Goal: Task Accomplishment & Management: Manage account settings

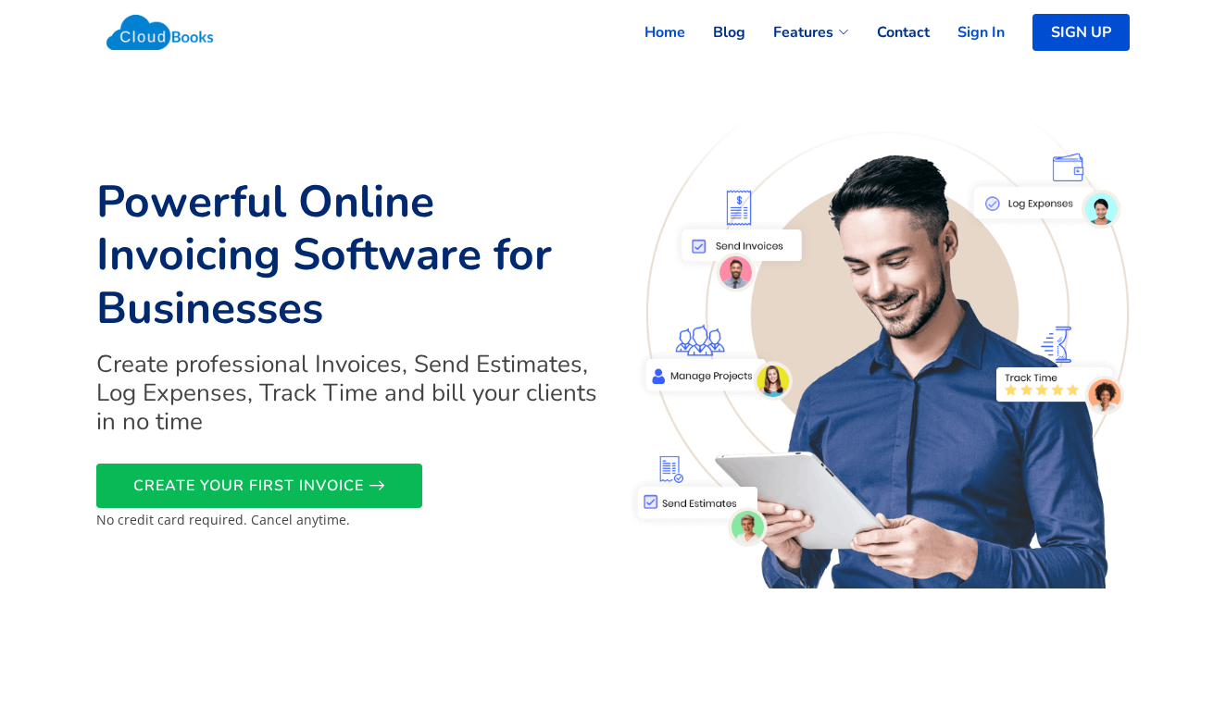
click at [980, 35] on link "Sign In" at bounding box center [966, 32] width 75 height 41
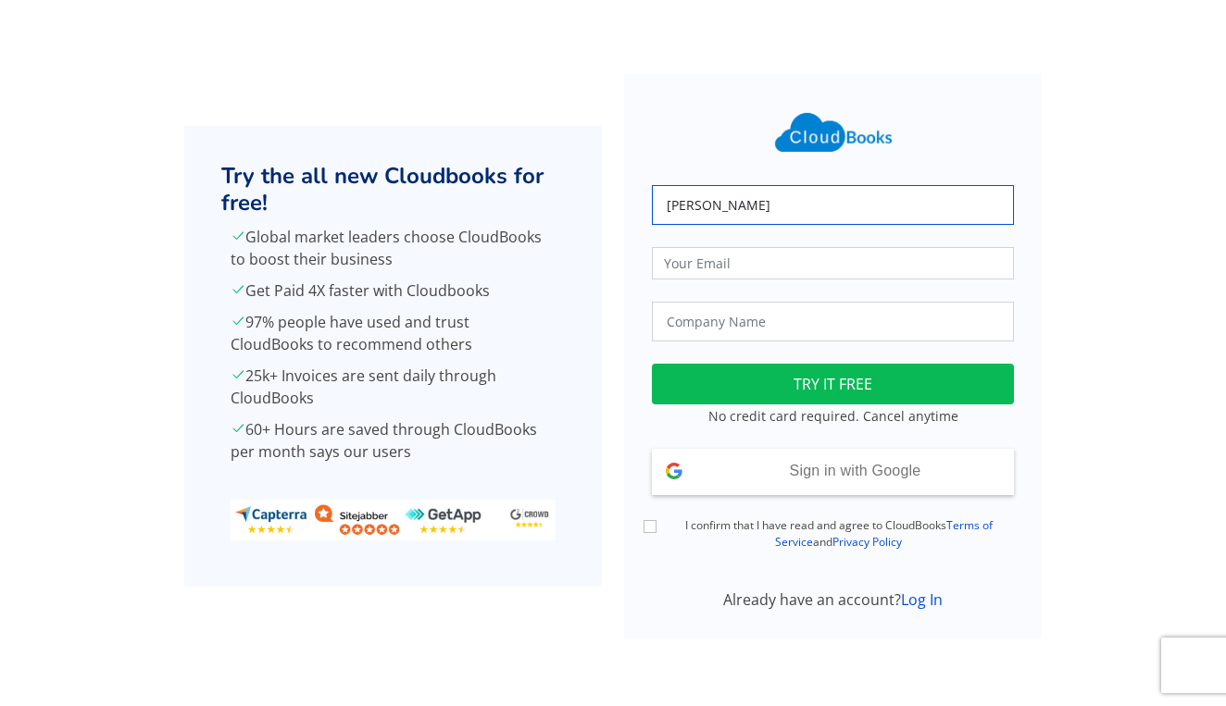
type input "[PERSON_NAME]"
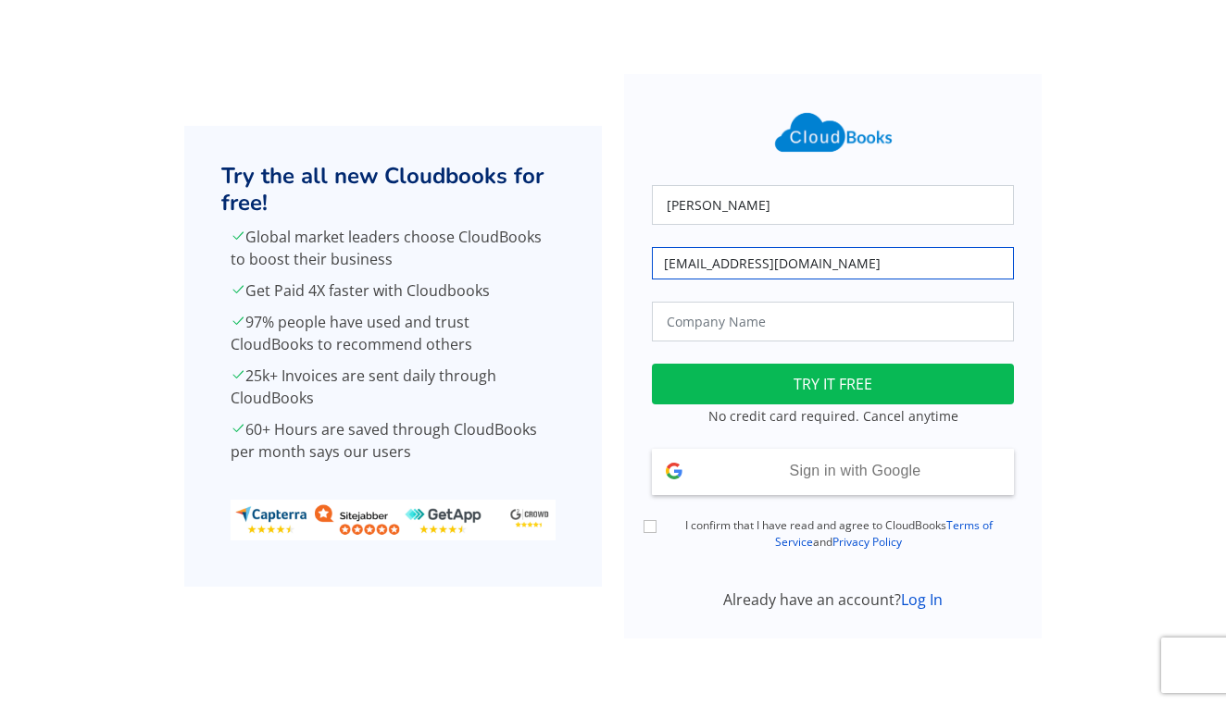
type input "[EMAIL_ADDRESS][DOMAIN_NAME]"
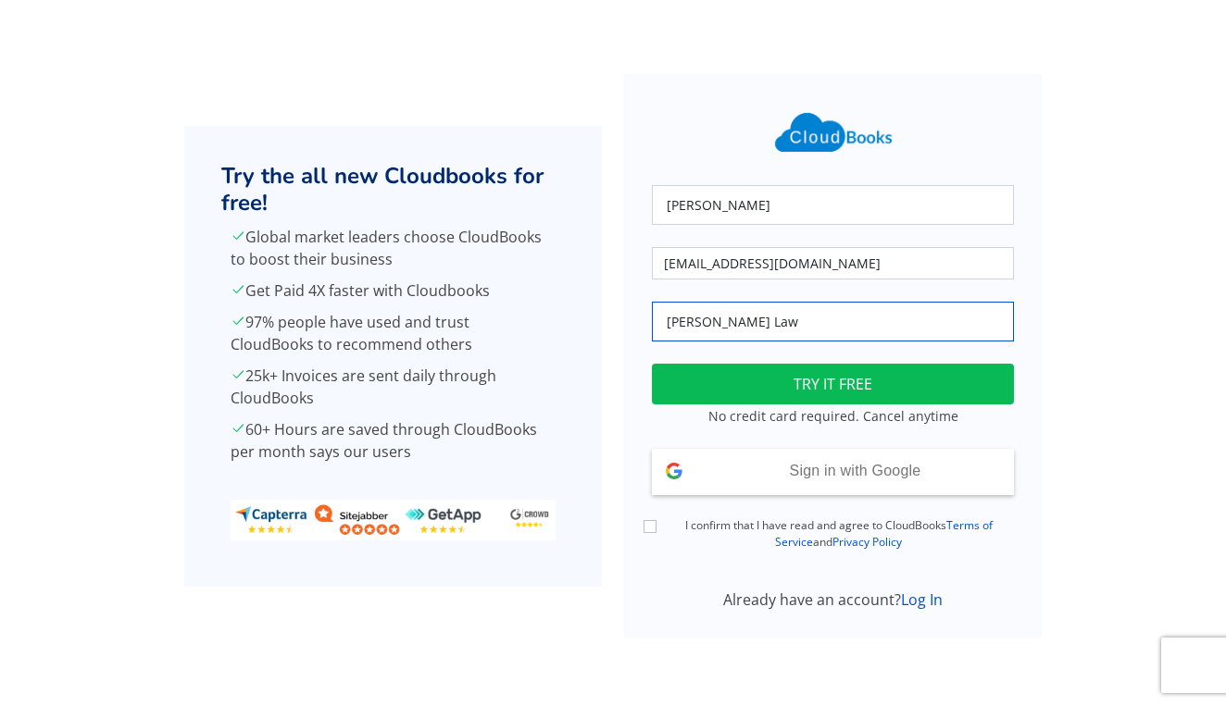
type input "Hennessy Law"
click at [821, 369] on button "TRY IT FREE" at bounding box center [833, 384] width 362 height 41
click at [782, 396] on button "TRY IT FREE" at bounding box center [833, 384] width 362 height 41
click at [780, 394] on button "TRY IT FREE" at bounding box center [833, 384] width 362 height 41
click at [824, 393] on button "TRY IT FREE" at bounding box center [833, 384] width 362 height 41
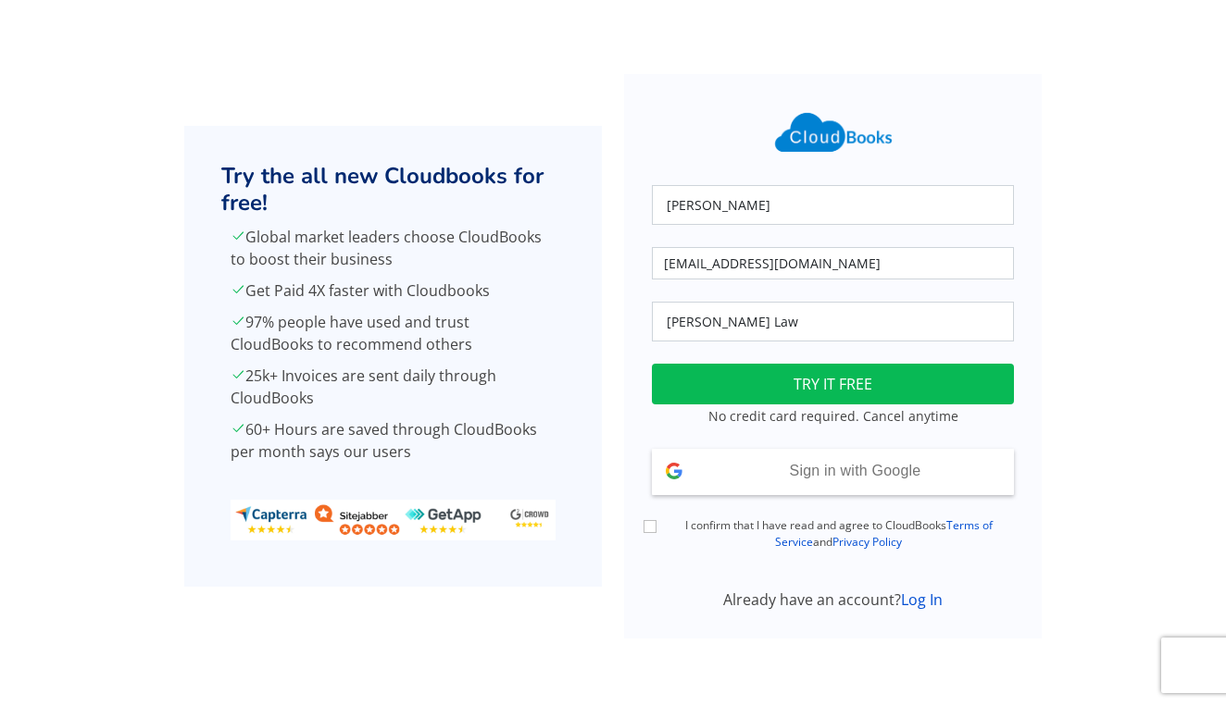
click at [824, 393] on button "TRY IT FREE" at bounding box center [833, 384] width 362 height 41
click at [650, 534] on div "I confirm that I have read and agree to CloudBooks Terms of Service and Privacy…" at bounding box center [833, 534] width 384 height 34
click at [646, 530] on input "I confirm that I have read and agree to CloudBooks Terms of Service and Privacy…" at bounding box center [649, 526] width 13 height 13
checkbox input "true"
click at [752, 390] on button "TRY IT FREE" at bounding box center [833, 384] width 362 height 41
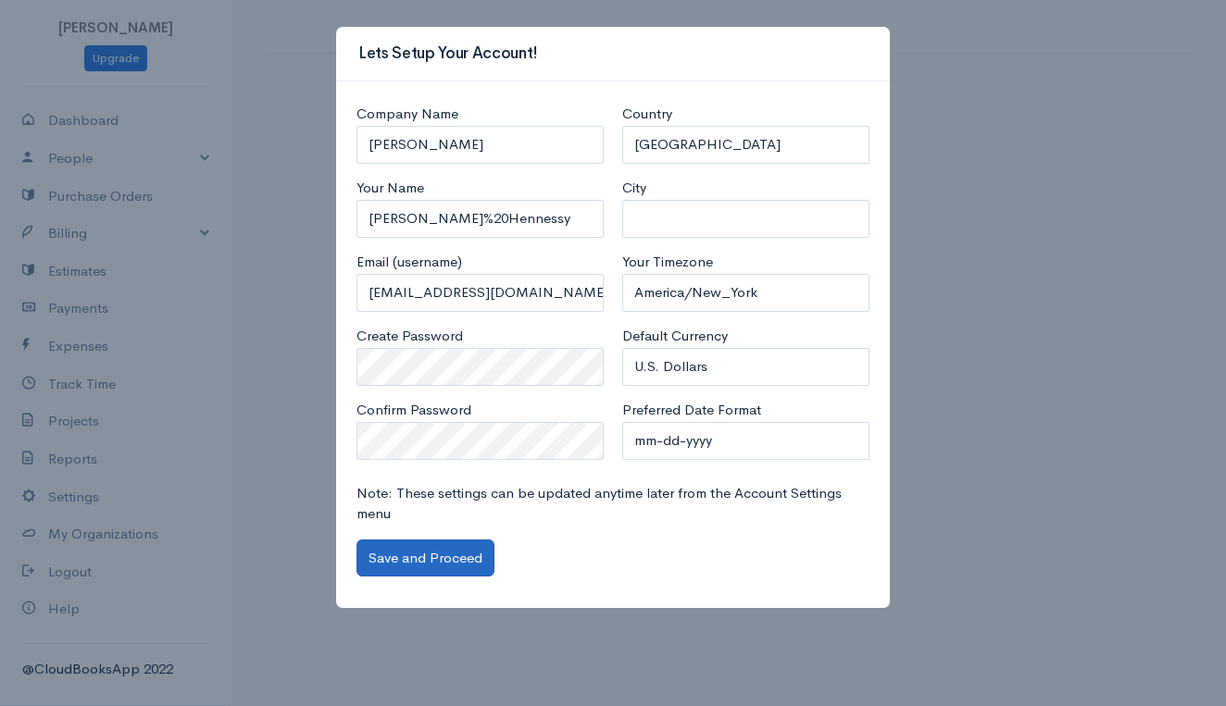
click at [422, 560] on button "Save and Proceed" at bounding box center [425, 559] width 138 height 38
click at [447, 529] on div "Note: These settings can be updated anytime later from the Account Settings men…" at bounding box center [612, 530] width 531 height 94
click at [422, 557] on button "Save and Proceed" at bounding box center [425, 559] width 138 height 38
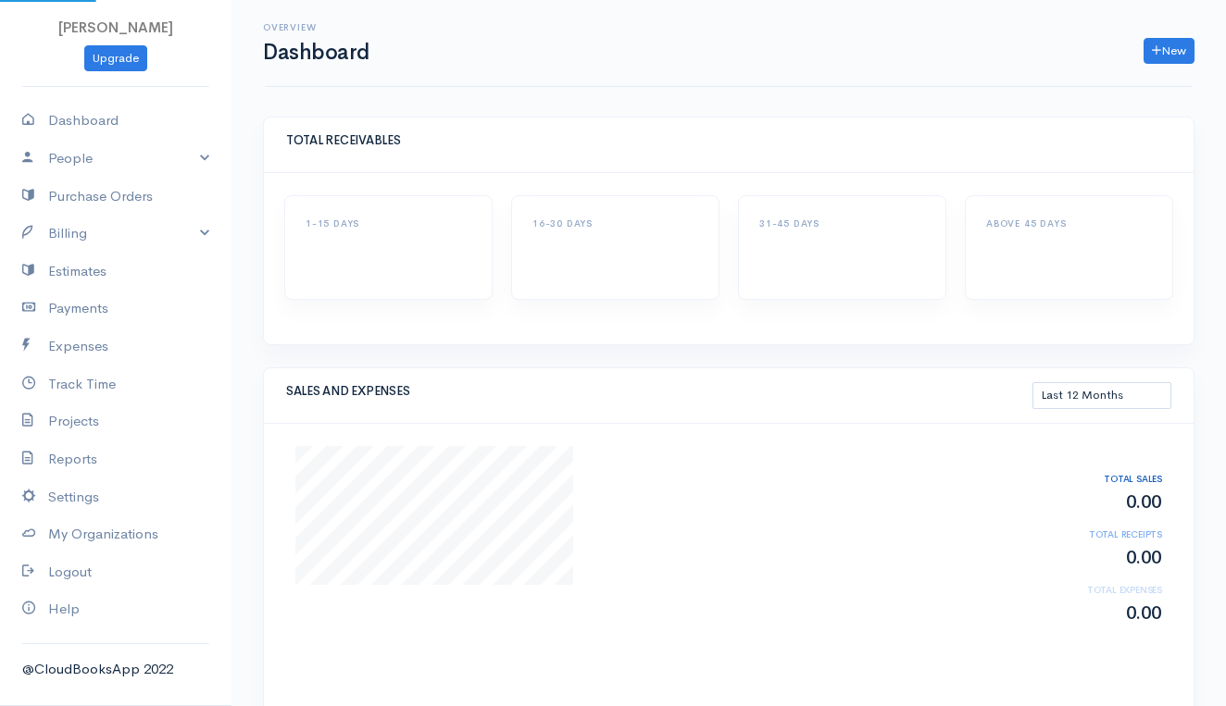
select select "365"
click at [69, 488] on link "Settings" at bounding box center [115, 498] width 231 height 38
select select "3"
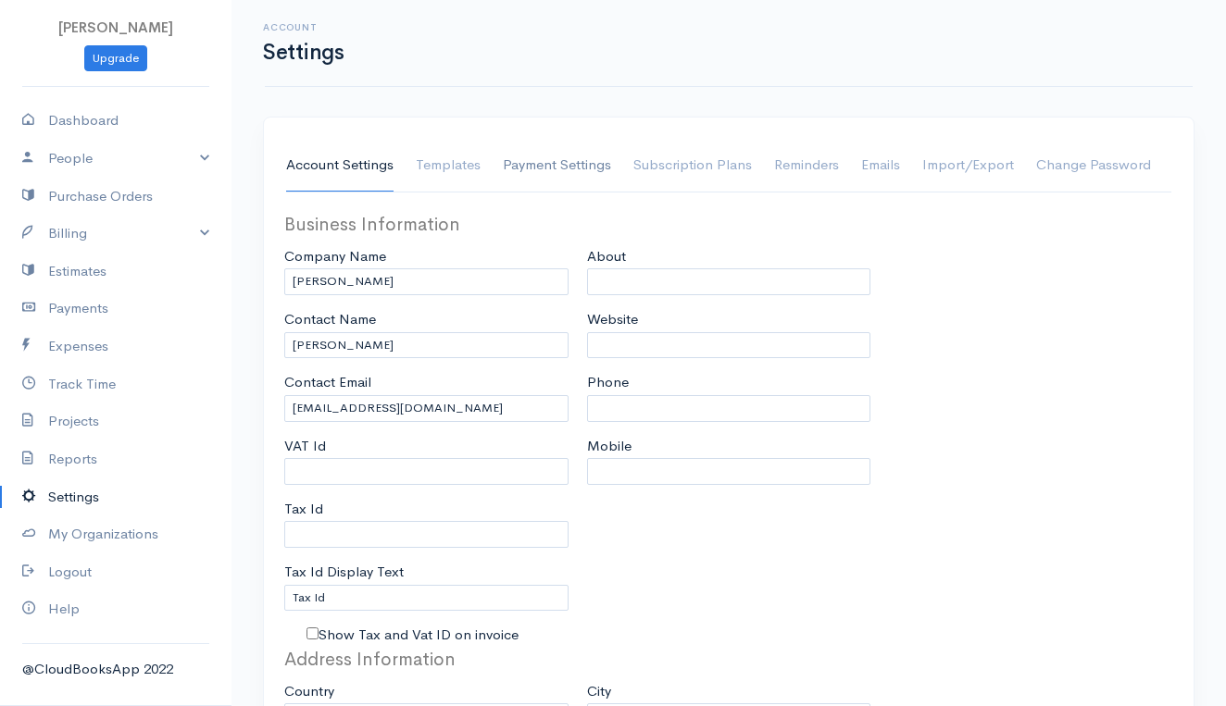
click at [517, 177] on link "Payment Settings" at bounding box center [557, 166] width 108 height 52
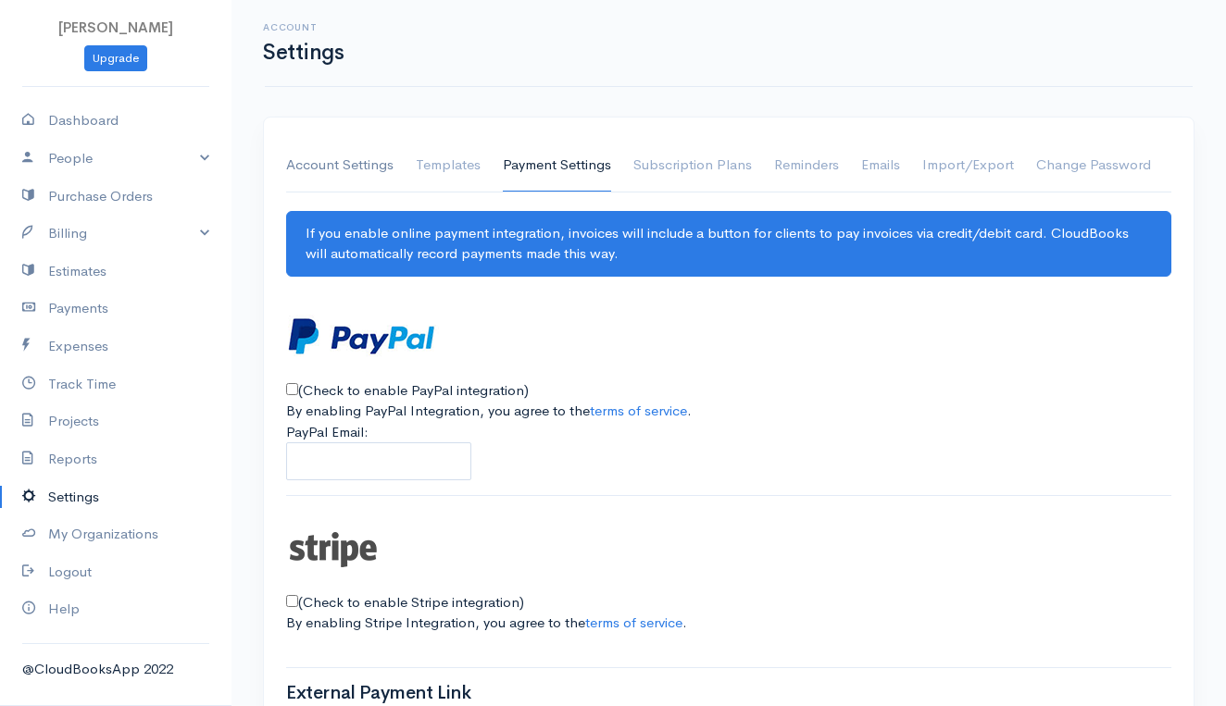
click at [365, 168] on link "Account Settings" at bounding box center [339, 166] width 107 height 52
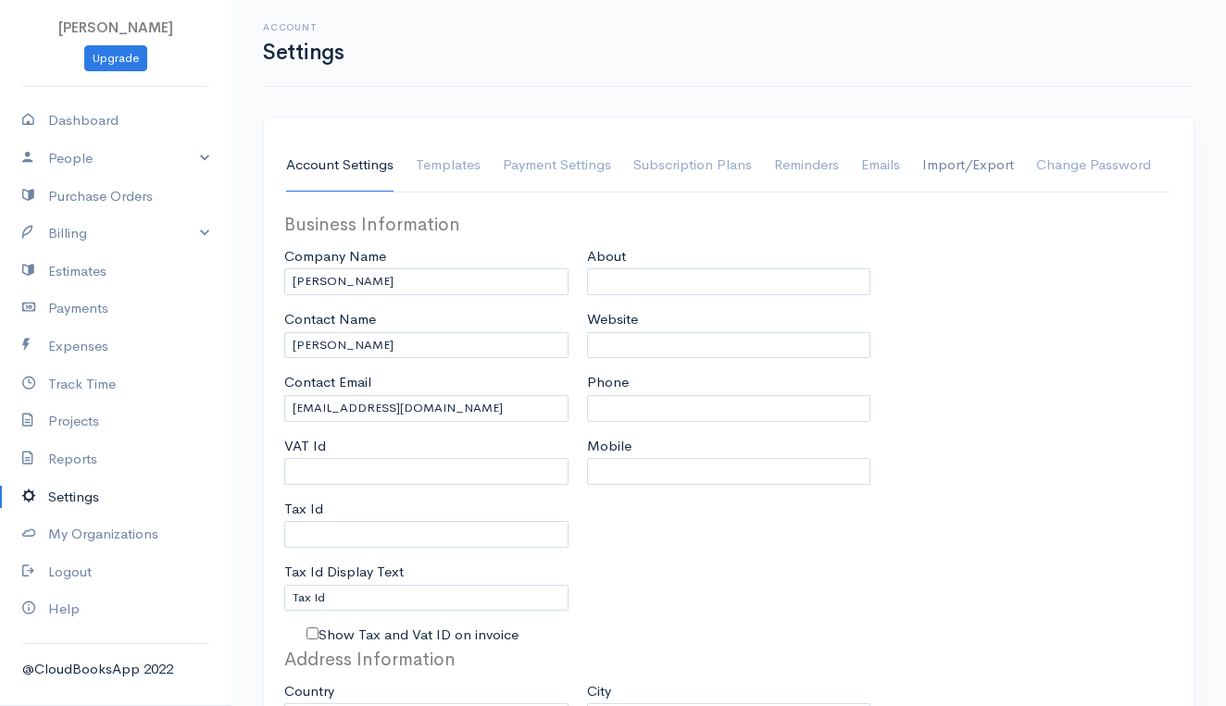
click at [959, 160] on link "Import/Export" at bounding box center [968, 166] width 92 height 52
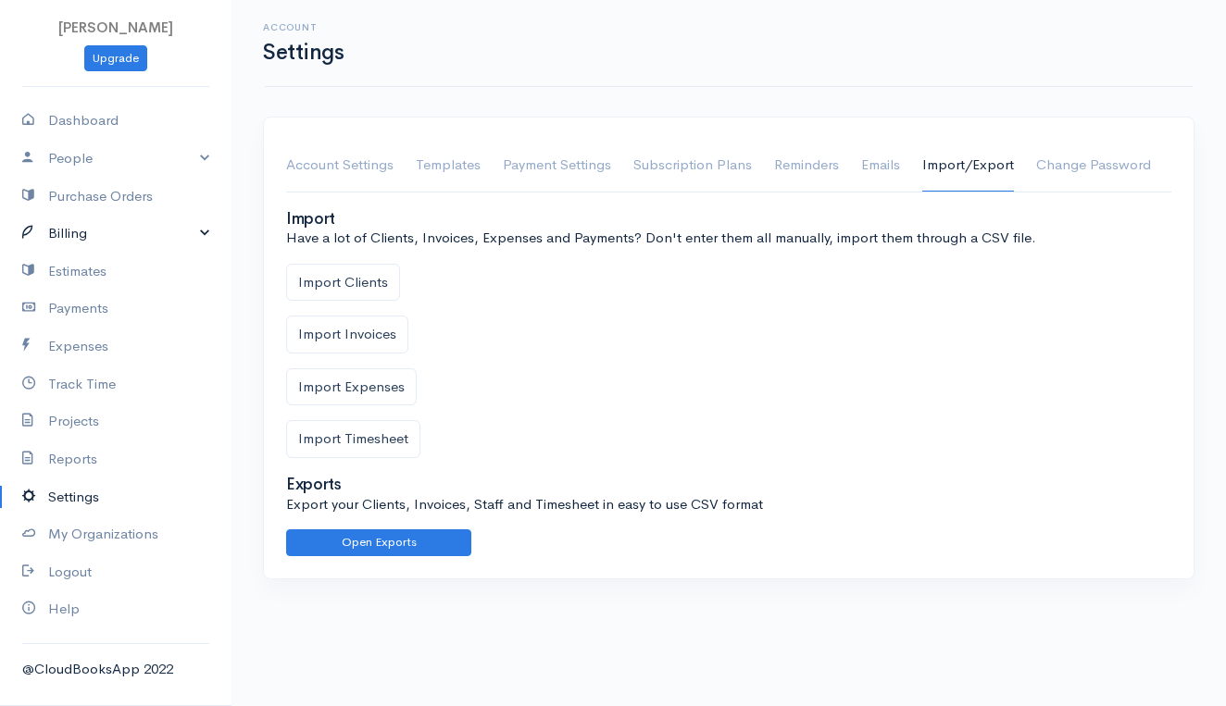
click at [136, 229] on link "Billing" at bounding box center [115, 234] width 231 height 38
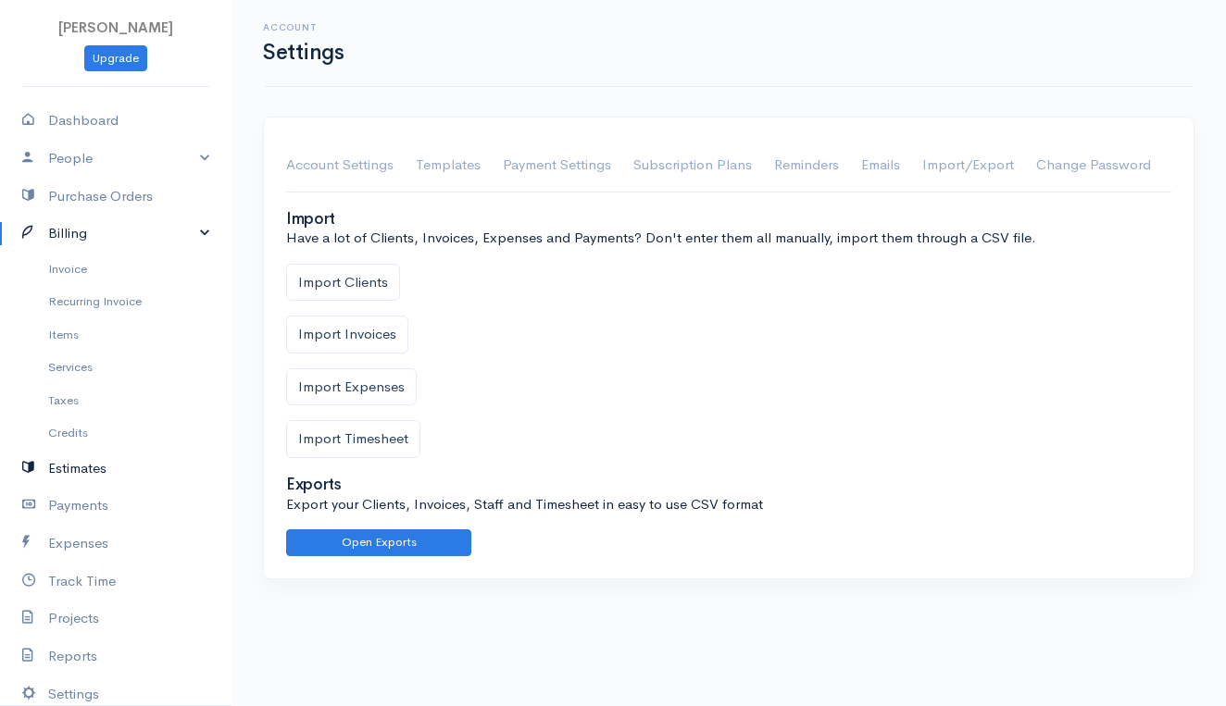
click at [81, 465] on link "Estimates" at bounding box center [115, 469] width 231 height 38
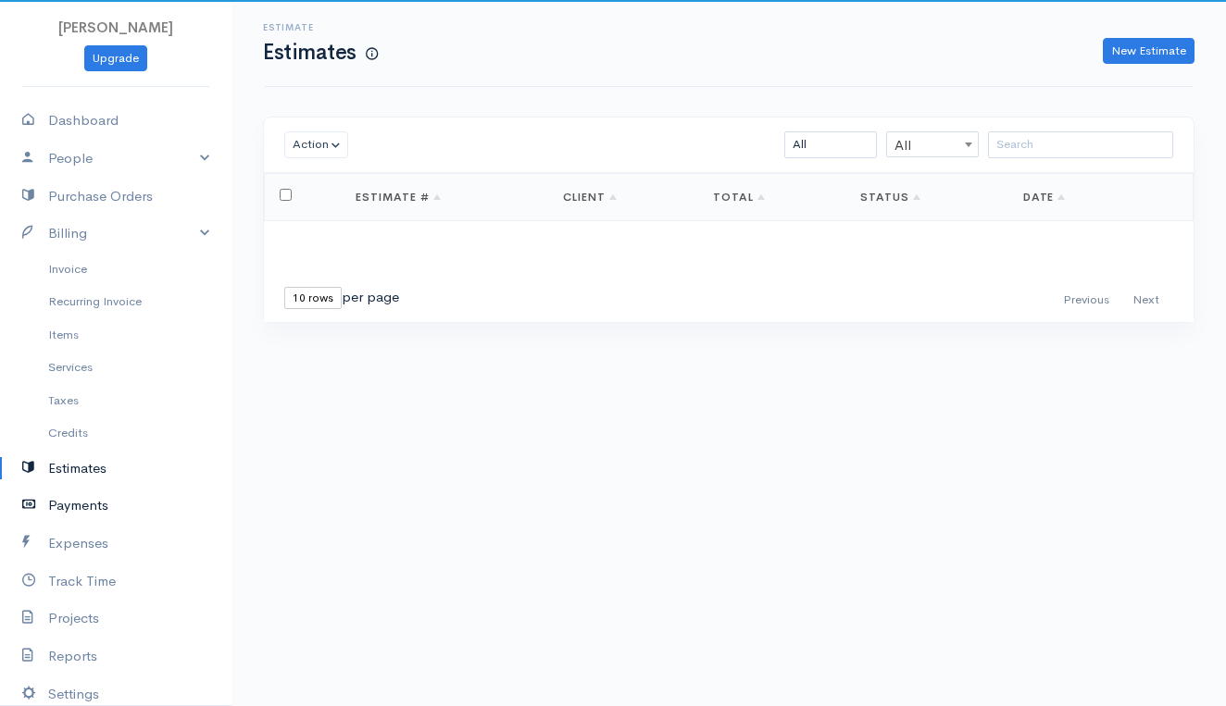
click at [81, 496] on link "Payments" at bounding box center [115, 506] width 231 height 38
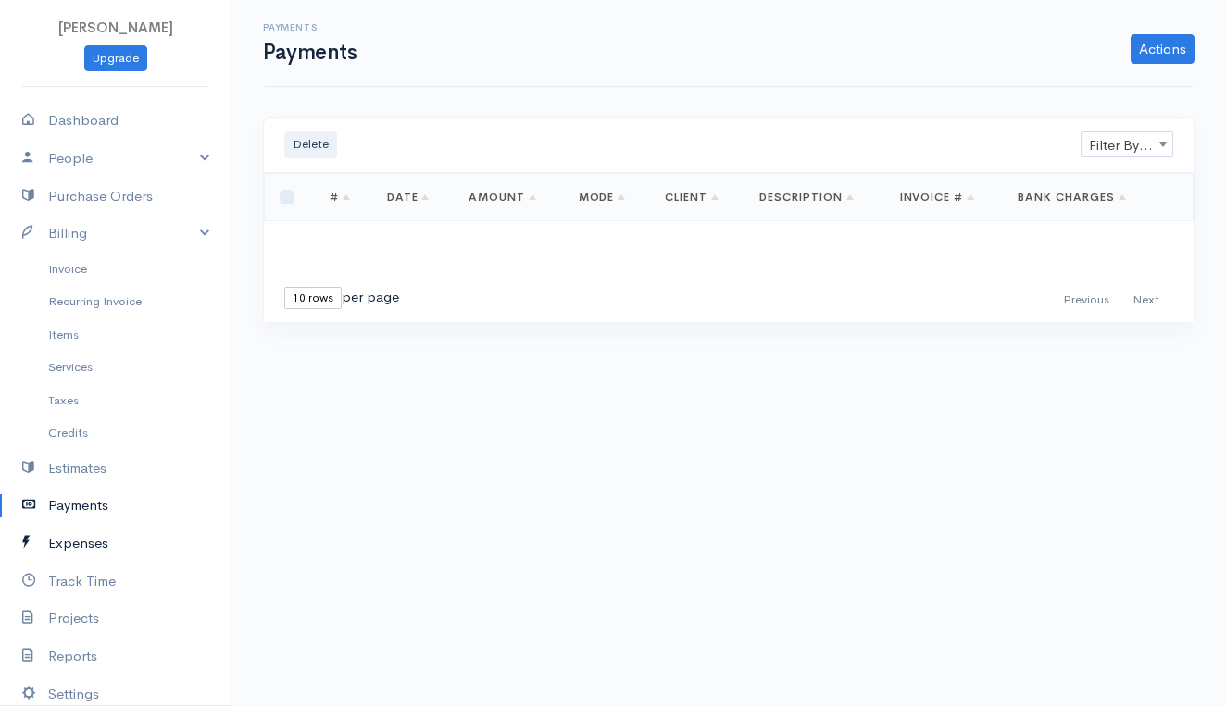
click at [86, 527] on link "Expenses" at bounding box center [115, 544] width 231 height 38
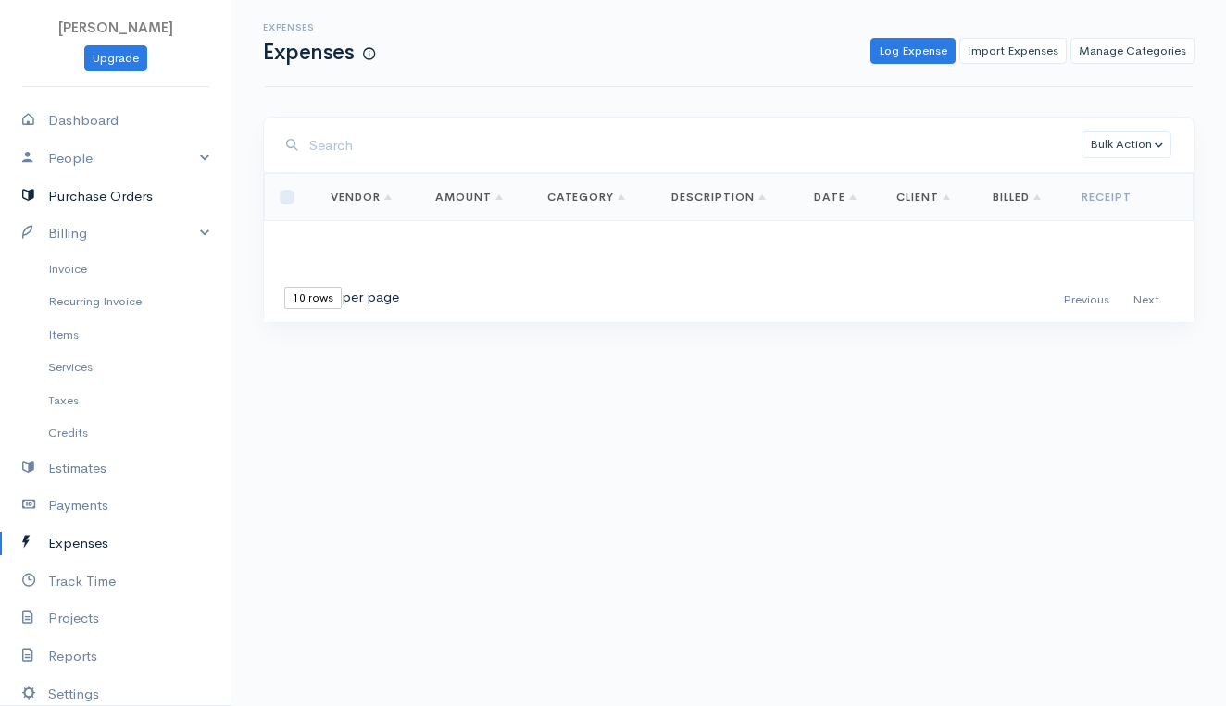
click at [100, 196] on link "Purchase Orders" at bounding box center [115, 197] width 231 height 38
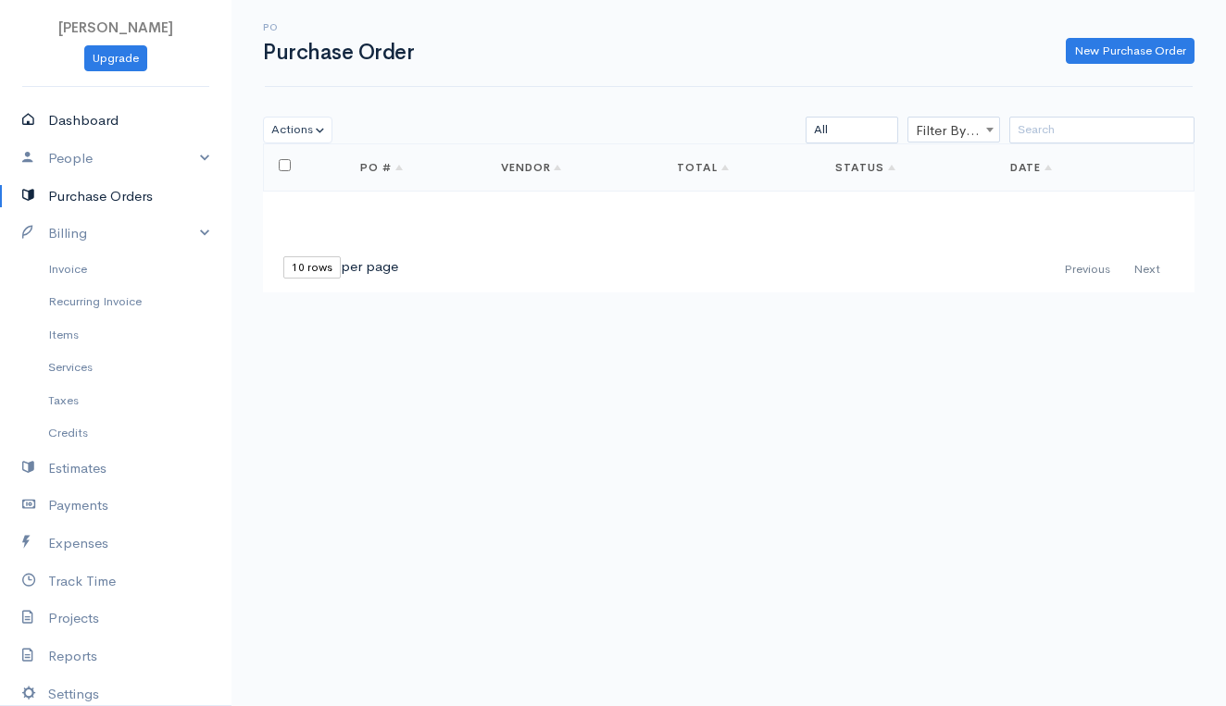
click at [110, 118] on link "Dashboard" at bounding box center [115, 121] width 231 height 38
select select "365"
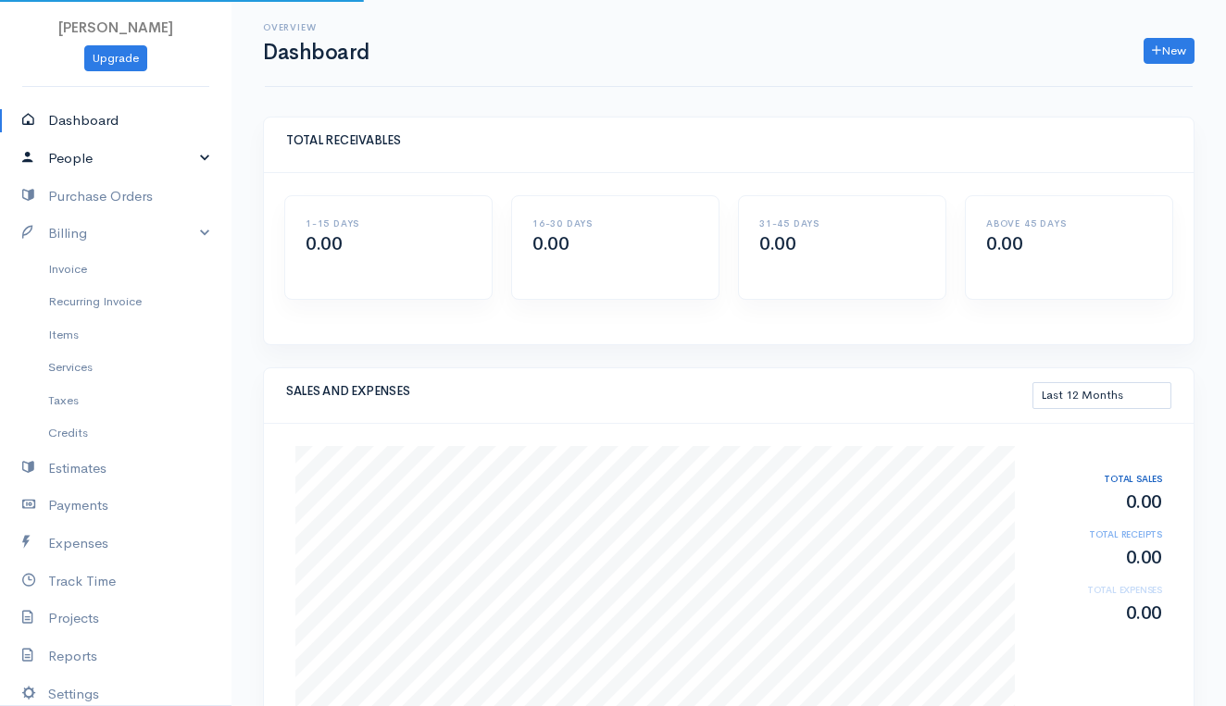
click at [85, 161] on link "People" at bounding box center [115, 159] width 231 height 38
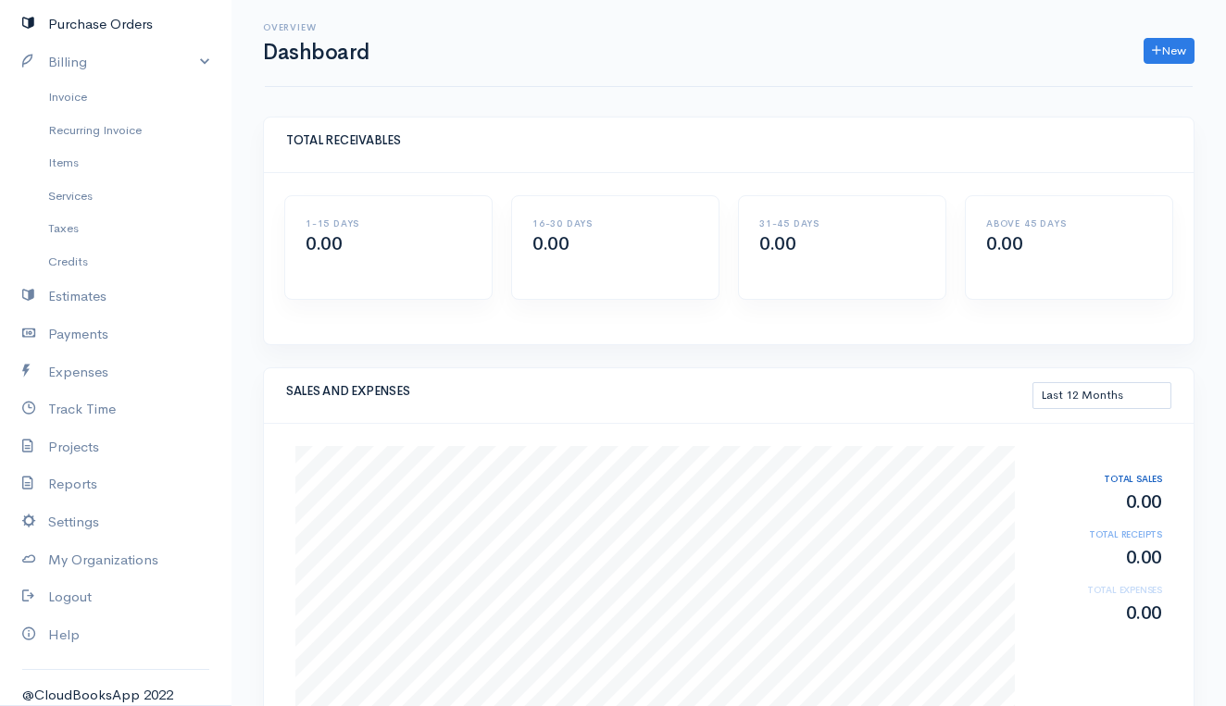
scroll to position [269, 0]
click at [112, 545] on link "My Organizations" at bounding box center [115, 561] width 231 height 38
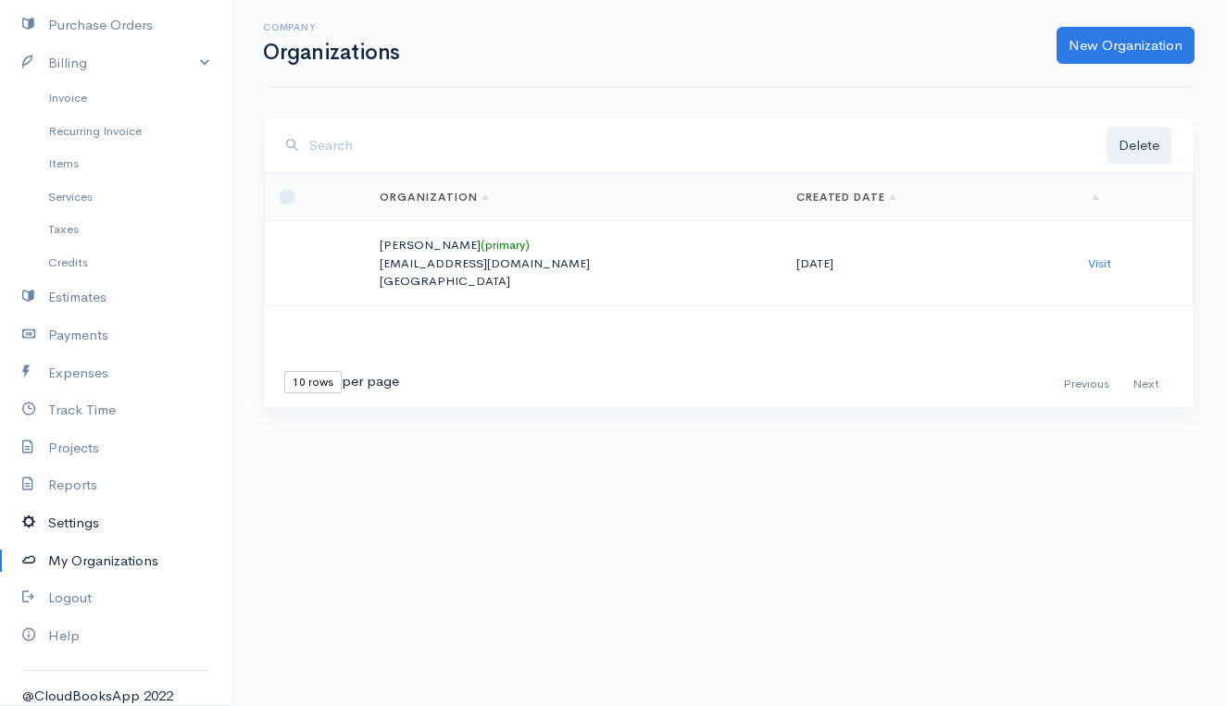
click at [85, 511] on link "Settings" at bounding box center [115, 524] width 231 height 38
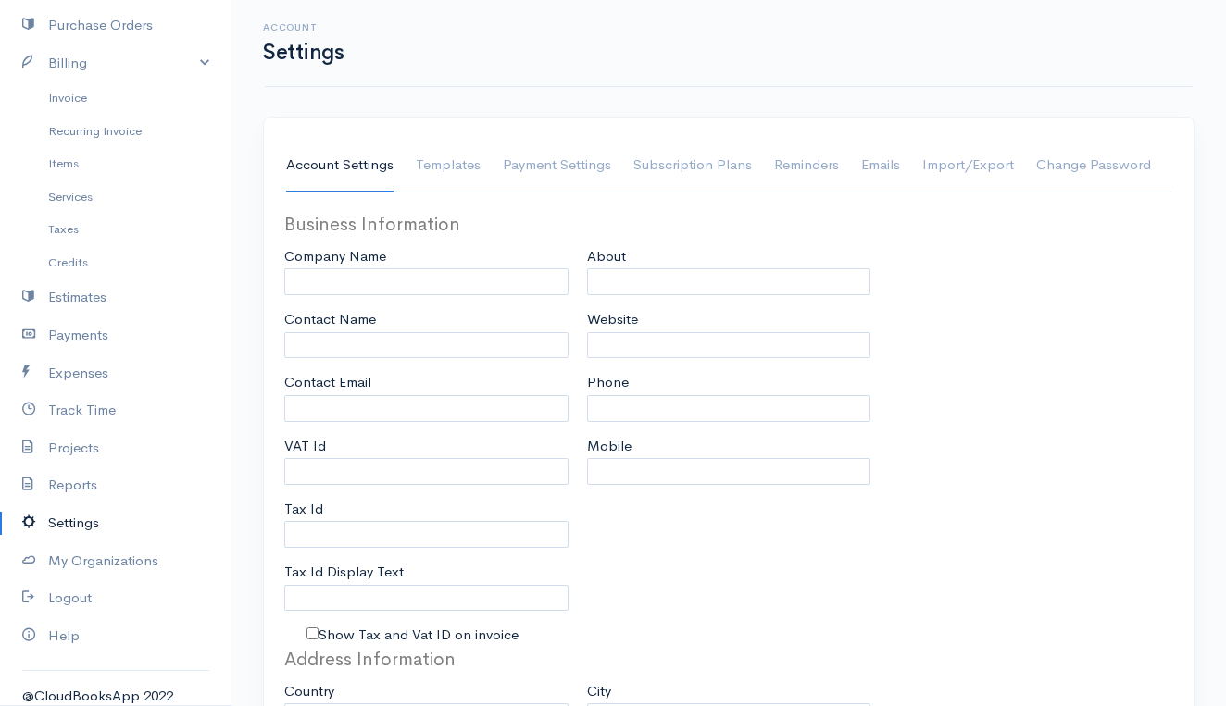
type input "Brendan Hennessy"
type input "bhennessy@hennessylawfirm.com"
type input "Tax Id"
select select
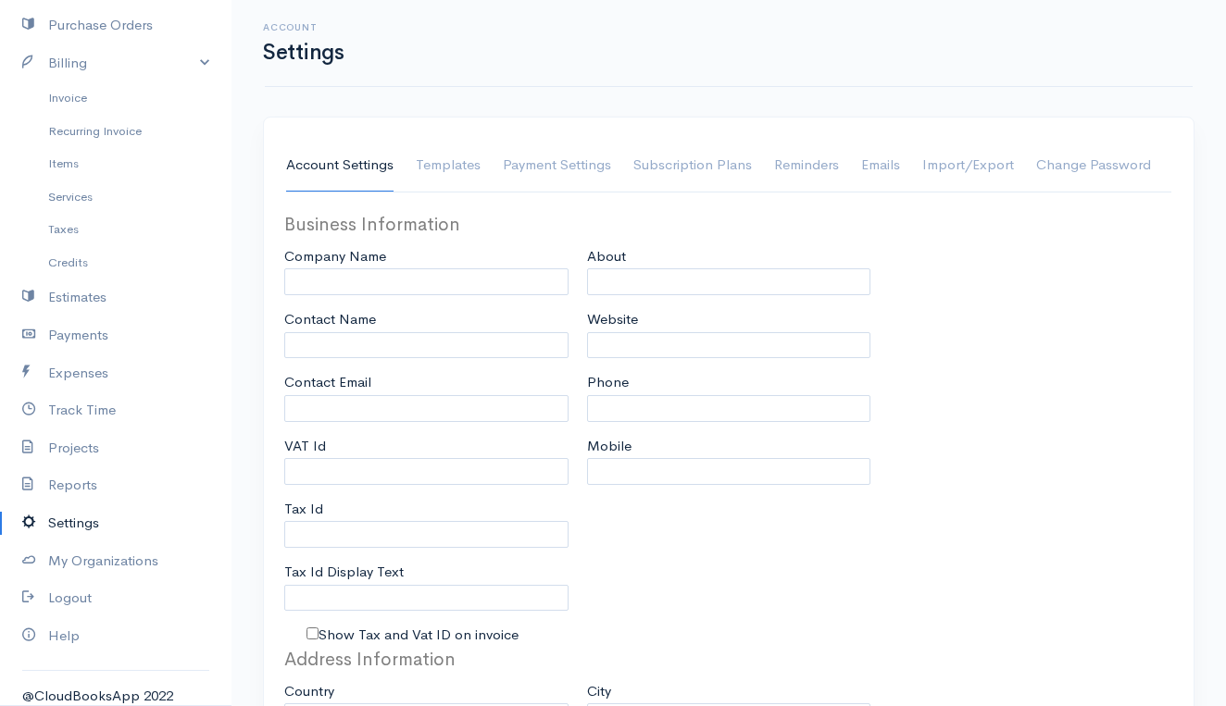
select select
type input "INVOICE"
type input "1"
select select "3"
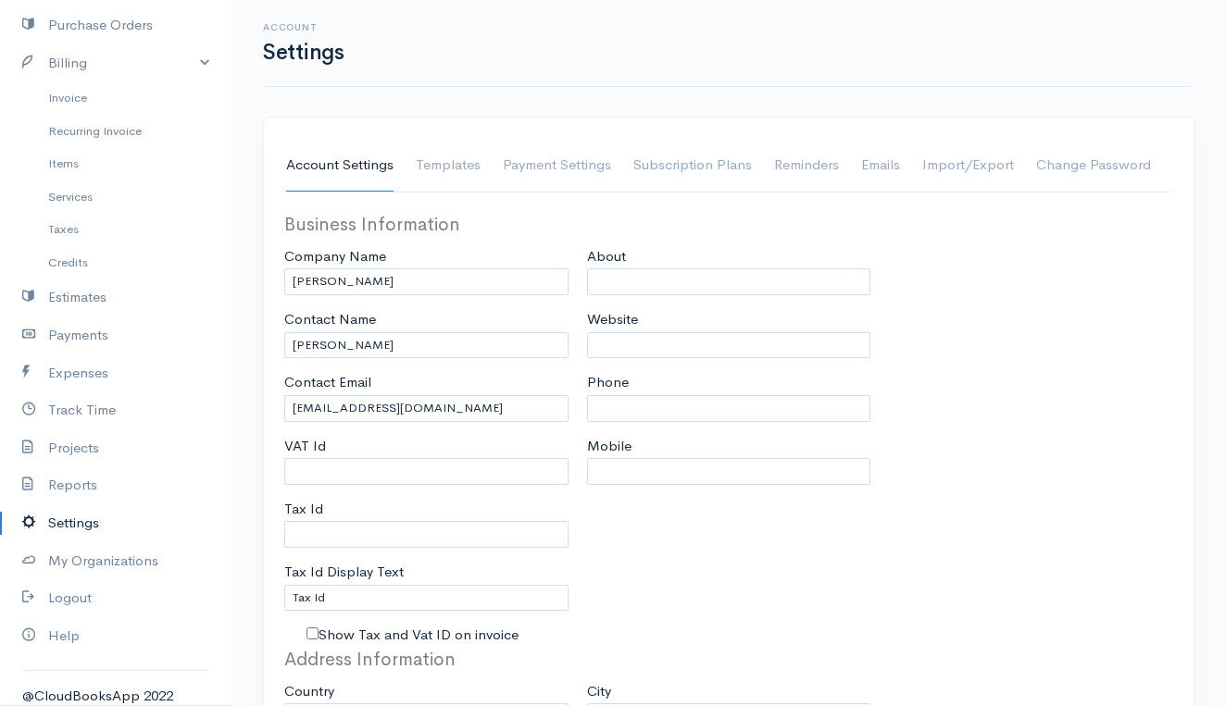
select select "[GEOGRAPHIC_DATA]"
select select "USD"
click at [77, 478] on link "Reports" at bounding box center [115, 486] width 231 height 38
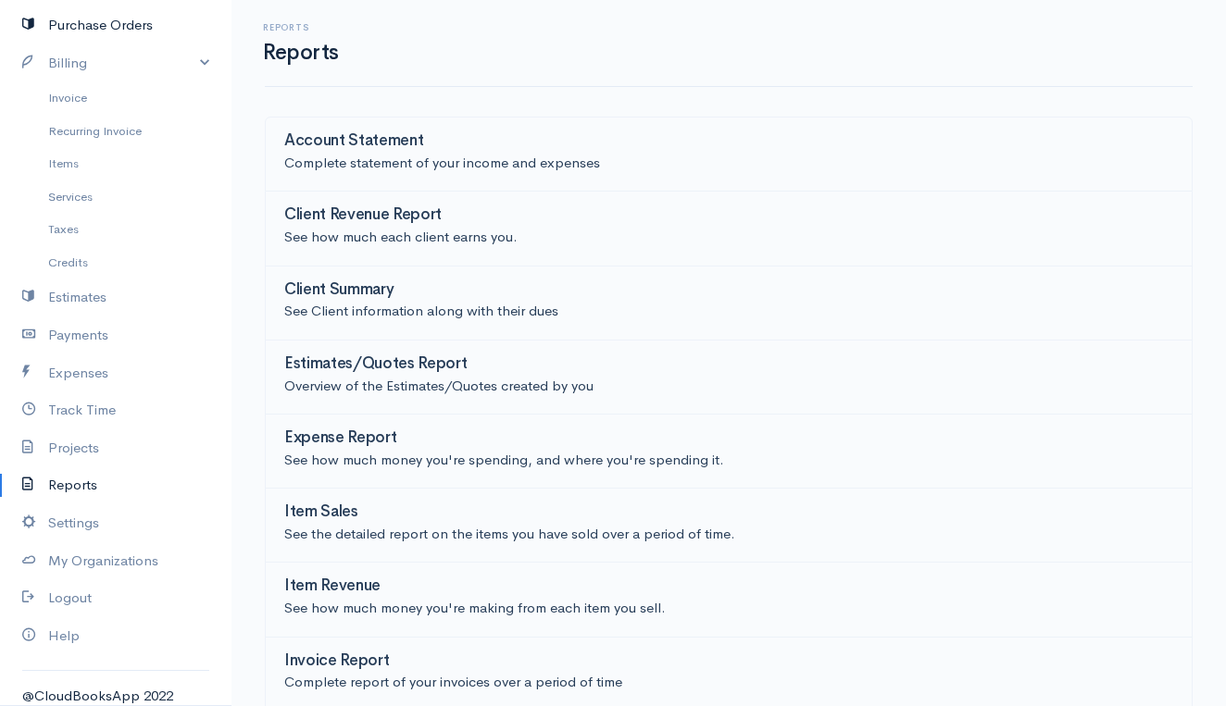
click at [107, 22] on link "Purchase Orders" at bounding box center [115, 25] width 231 height 38
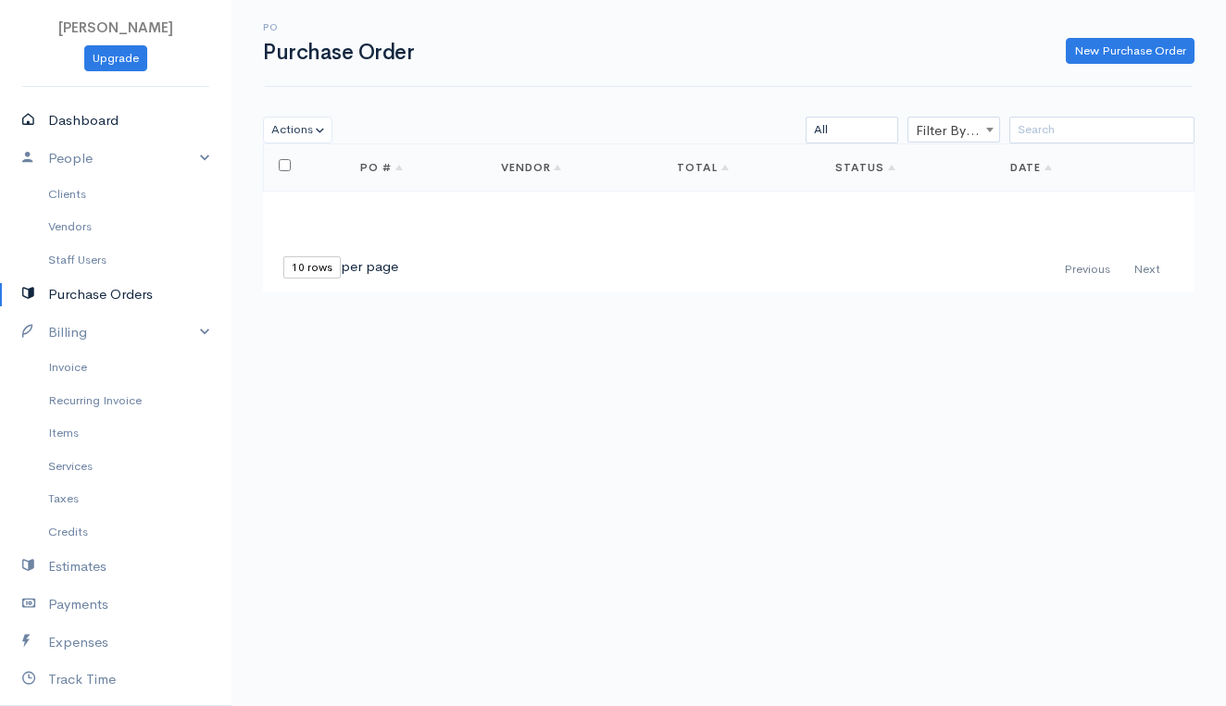
click at [83, 121] on link "Dashboard" at bounding box center [115, 121] width 231 height 38
select select "365"
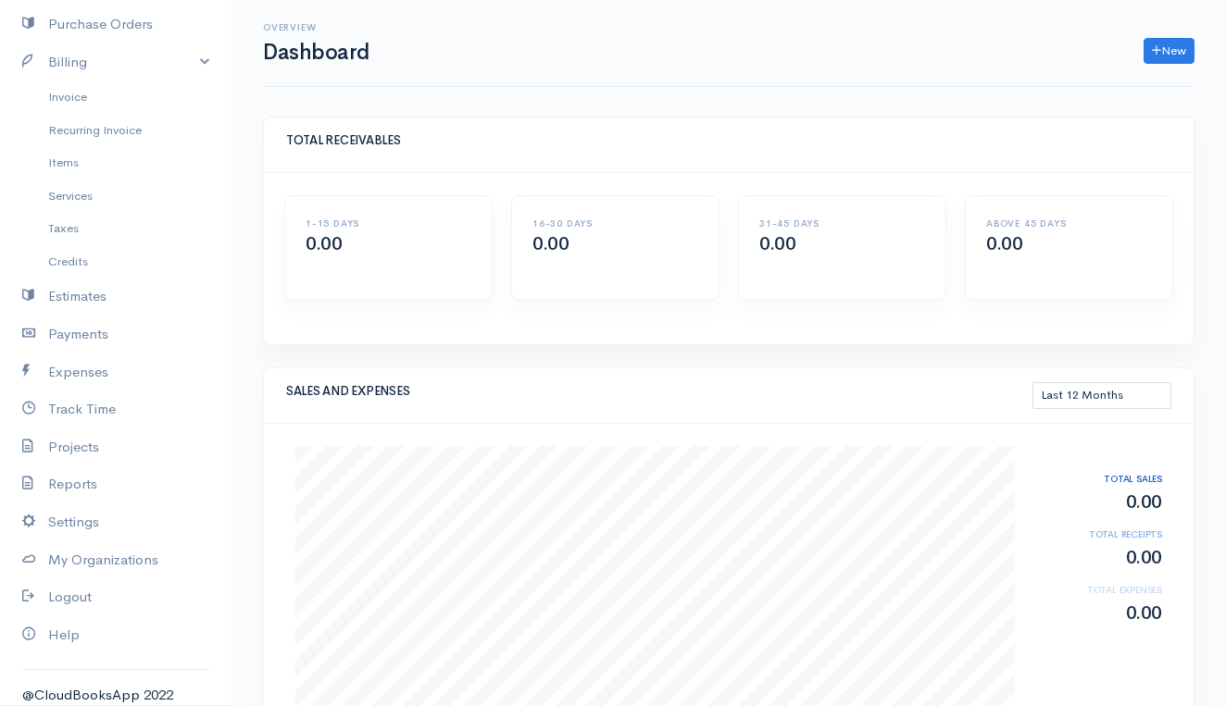
scroll to position [269, 0]
